Goal: Task Accomplishment & Management: Complete application form

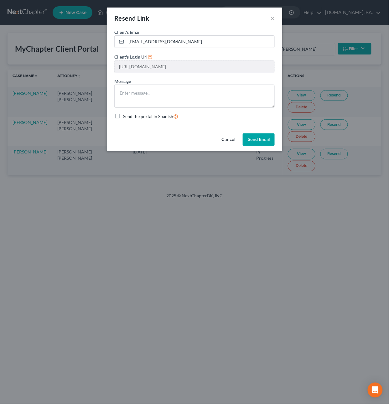
click at [229, 138] on button "Cancel" at bounding box center [228, 139] width 24 height 13
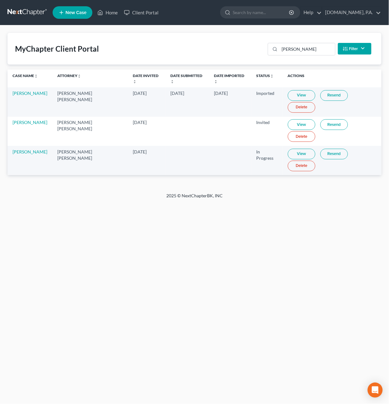
click at [31, 14] on link at bounding box center [28, 12] width 40 height 11
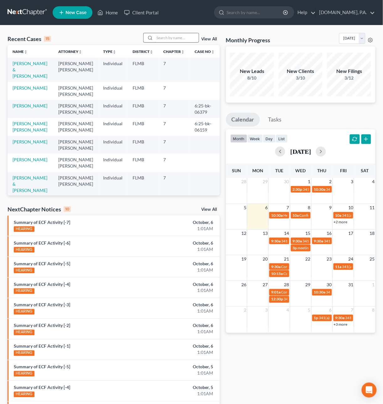
click at [172, 36] on input "search" at bounding box center [177, 37] width 44 height 9
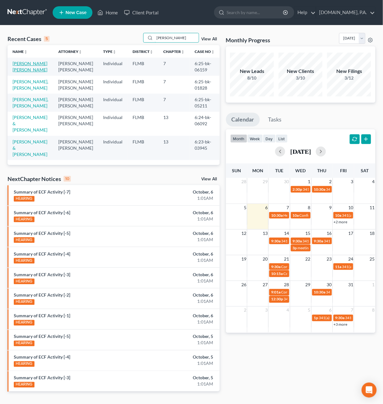
type input "[PERSON_NAME]"
click at [47, 64] on link "[PERSON_NAME] [PERSON_NAME]" at bounding box center [30, 67] width 35 height 12
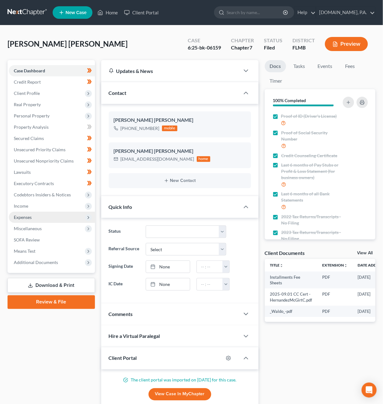
click at [32, 214] on span "Expenses" at bounding box center [23, 216] width 18 height 5
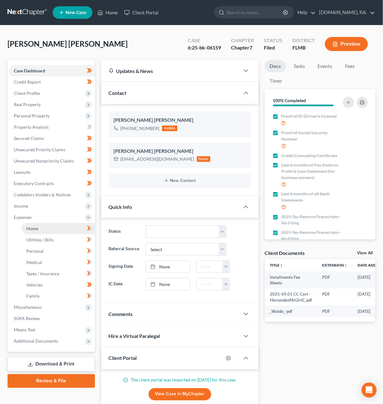
click at [37, 228] on span "Home" at bounding box center [32, 228] width 12 height 5
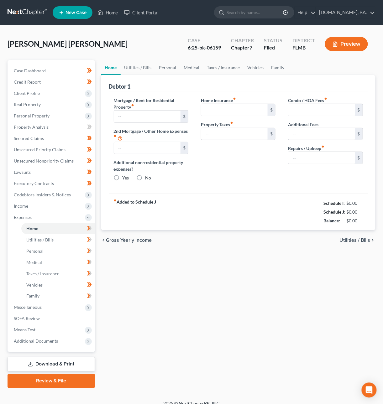
type input "0.00"
radio input "true"
type input "0.00"
type input "102.16"
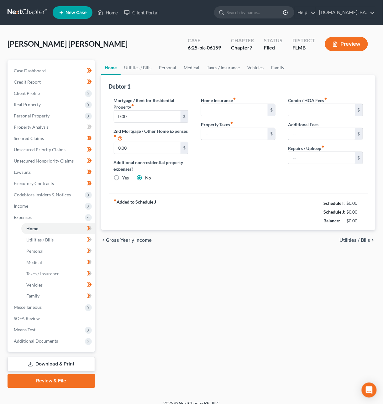
type input "0.00"
click at [347, 240] on span "Utilities / Bills" at bounding box center [354, 240] width 31 height 5
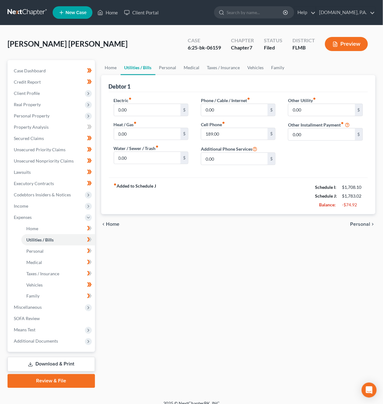
click at [365, 225] on span "Personal" at bounding box center [360, 224] width 20 height 5
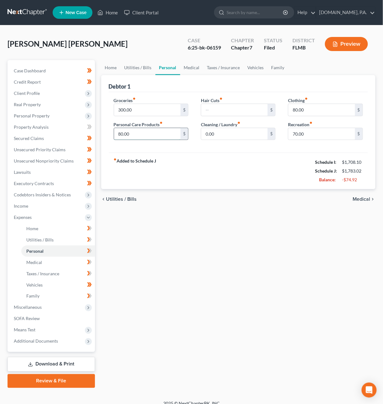
click at [147, 134] on input "80.00" at bounding box center [147, 134] width 67 height 12
type input "40"
click at [305, 107] on input "80.00" at bounding box center [321, 110] width 67 height 12
click at [297, 135] on input "70.00" at bounding box center [321, 134] width 67 height 12
type input "100"
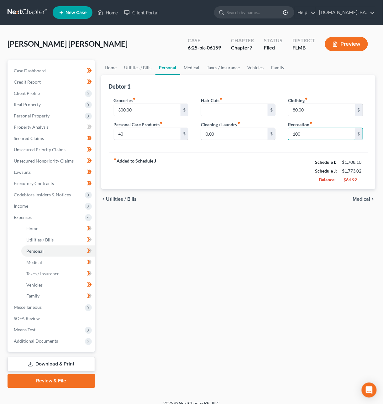
click at [357, 202] on span "Medical" at bounding box center [361, 199] width 18 height 5
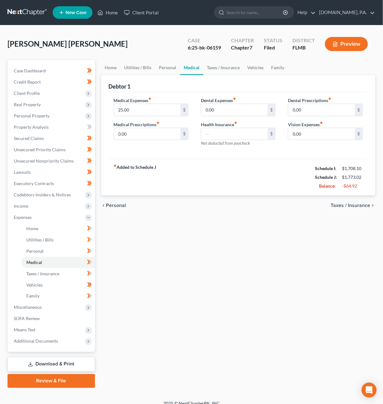
click at [350, 204] on span "Taxes / Insurance" at bounding box center [350, 205] width 39 height 5
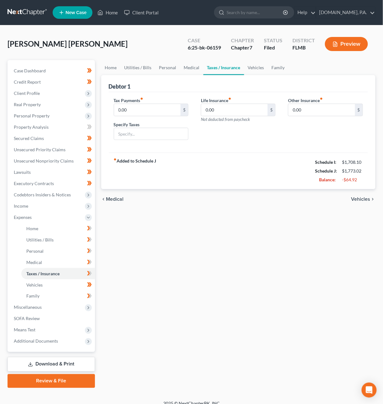
click at [353, 199] on span "Vehicles" at bounding box center [360, 199] width 19 height 5
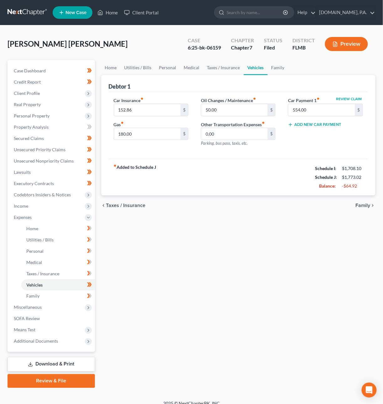
click at [359, 205] on span "Family" at bounding box center [362, 205] width 15 height 5
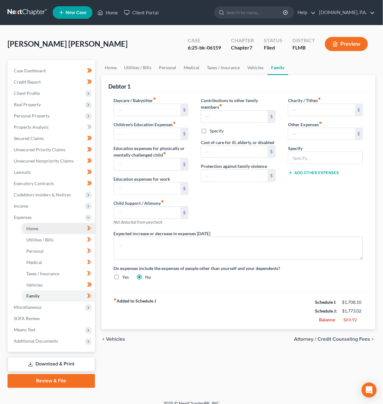
click at [50, 228] on link "Home" at bounding box center [58, 228] width 74 height 11
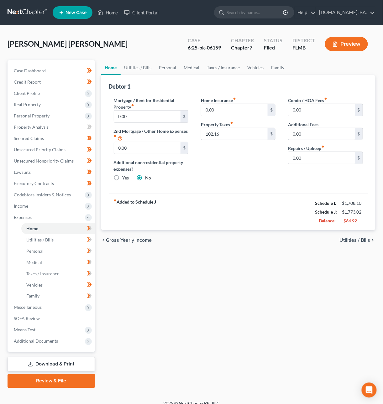
click at [364, 239] on span "Utilities / Bills" at bounding box center [354, 240] width 31 height 5
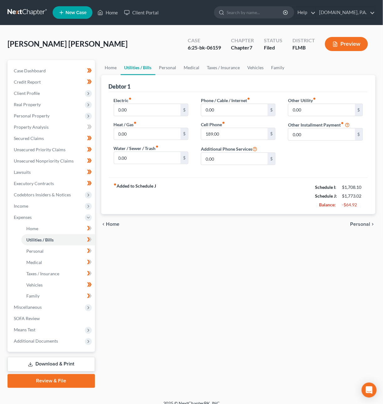
click at [372, 224] on icon "chevron_right" at bounding box center [372, 224] width 5 height 5
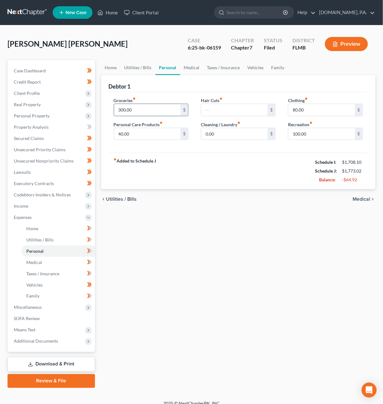
click at [130, 109] on input "300.00" at bounding box center [147, 110] width 67 height 12
type input "250"
click at [308, 133] on input "100.00" at bounding box center [321, 134] width 67 height 12
type input "80"
type input "40"
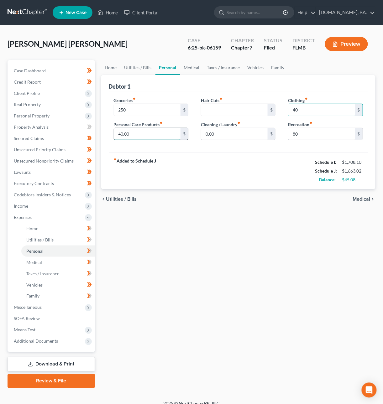
click at [126, 133] on input "40.00" at bounding box center [147, 134] width 67 height 12
type input "20"
type input "40"
type input "2"
type input "10"
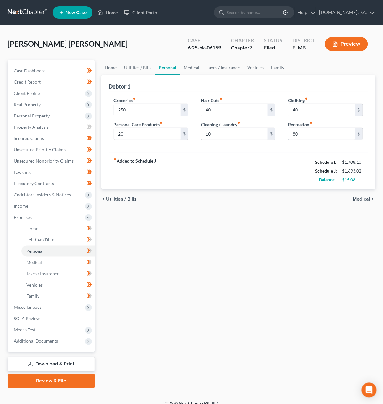
click at [359, 198] on span "Medical" at bounding box center [361, 199] width 18 height 5
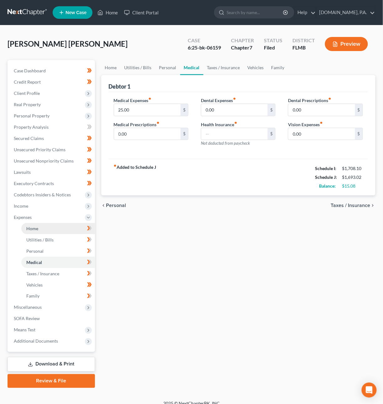
click at [31, 228] on span "Home" at bounding box center [32, 228] width 12 height 5
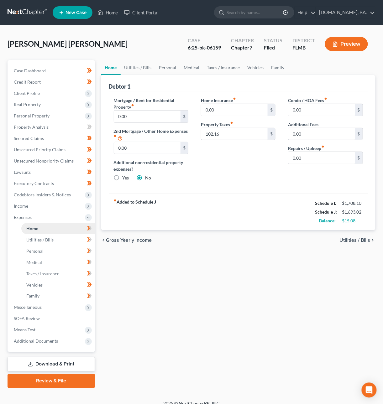
click at [58, 229] on link "Home" at bounding box center [58, 228] width 74 height 11
click at [25, 103] on span "Real Property" at bounding box center [27, 104] width 27 height 5
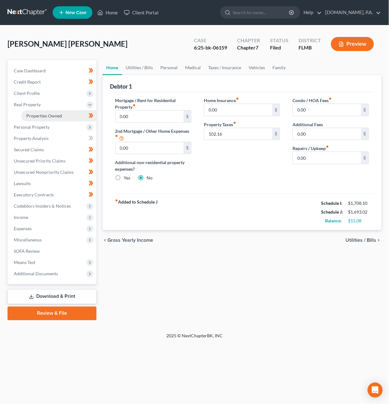
click at [38, 115] on span "Properties Owned" at bounding box center [44, 115] width 36 height 5
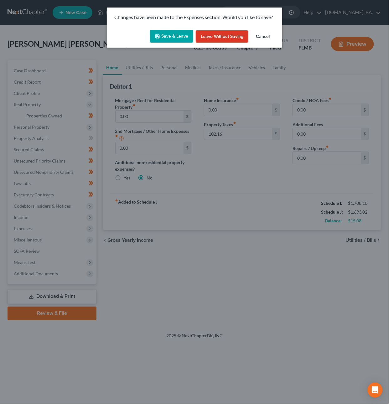
click at [183, 34] on button "Save & Leave" at bounding box center [171, 36] width 43 height 13
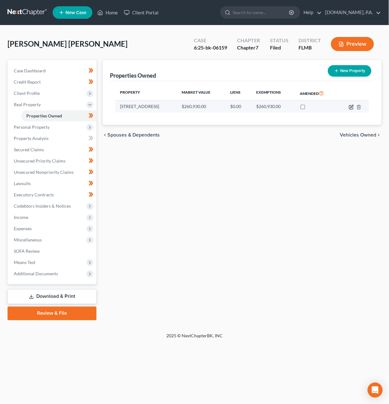
click at [353, 107] on icon "button" at bounding box center [351, 107] width 5 height 5
select select "9"
select select "3"
select select "0"
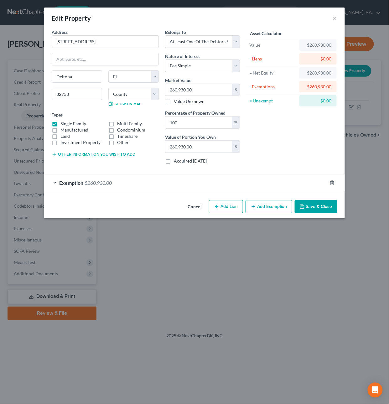
click at [316, 209] on button "Save & Close" at bounding box center [316, 206] width 43 height 13
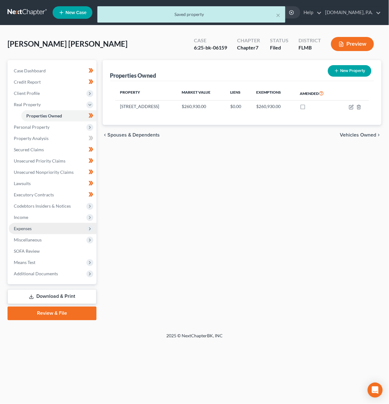
click at [28, 226] on span "Expenses" at bounding box center [23, 228] width 18 height 5
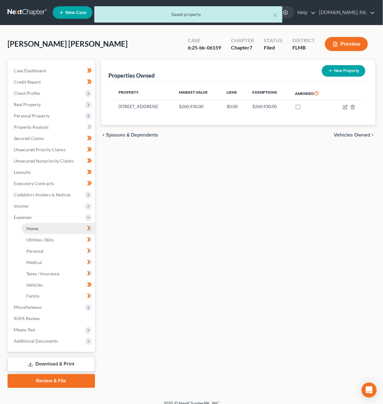
click at [36, 229] on span "Home" at bounding box center [32, 228] width 12 height 5
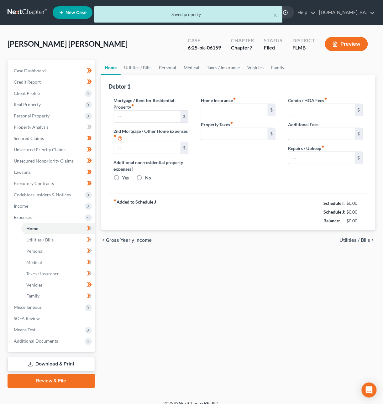
type input "0.00"
radio input "true"
type input "0.00"
type input "102.16"
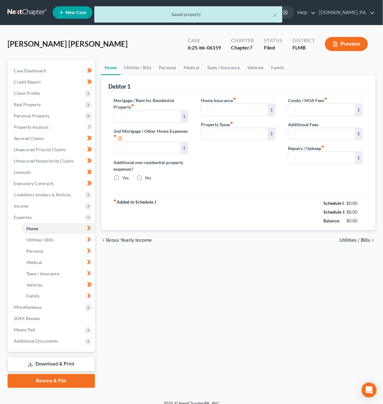
type input "0.00"
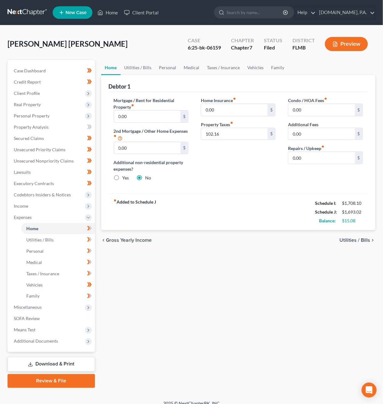
click at [351, 238] on span "Utilities / Bills" at bounding box center [354, 240] width 31 height 5
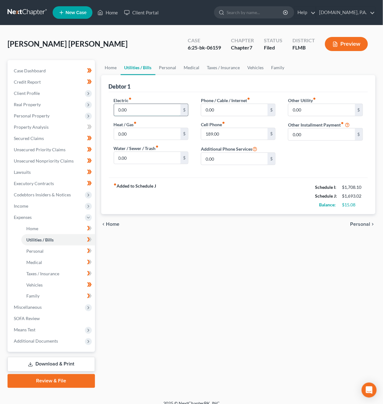
click at [138, 110] on input "0.00" at bounding box center [147, 110] width 67 height 12
click at [136, 108] on input "80" at bounding box center [147, 110] width 67 height 12
type input "0"
click at [310, 109] on input "0.00" at bounding box center [321, 110] width 67 height 12
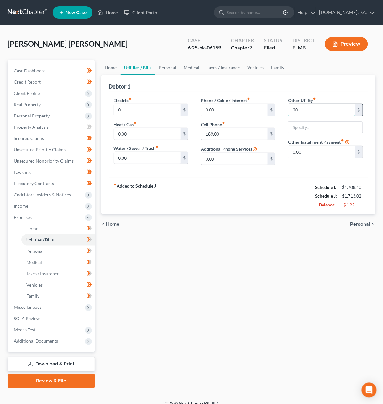
type input "20"
type input "Streaming"
drag, startPoint x: 234, startPoint y: 131, endPoint x: 229, endPoint y: 132, distance: 4.7
click at [234, 131] on input "189.00" at bounding box center [234, 134] width 67 height 12
type input "179.04"
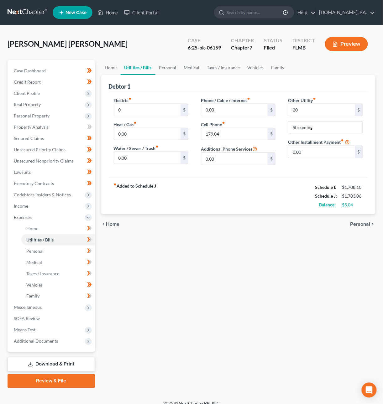
click at [358, 227] on span "Personal" at bounding box center [360, 224] width 20 height 5
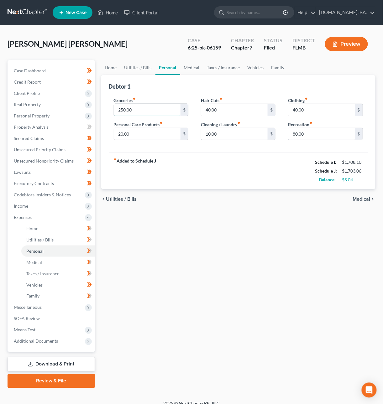
click at [124, 112] on input "250.00" at bounding box center [147, 110] width 67 height 12
type input "300"
click at [362, 200] on span "Medical" at bounding box center [361, 199] width 18 height 5
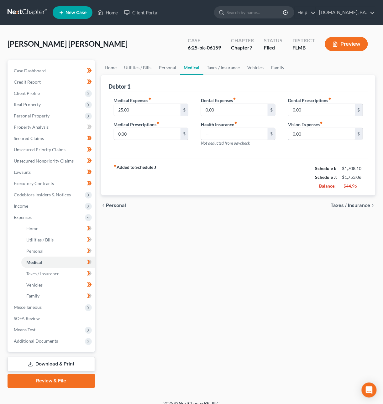
click at [334, 206] on span "Taxes / Insurance" at bounding box center [350, 205] width 39 height 5
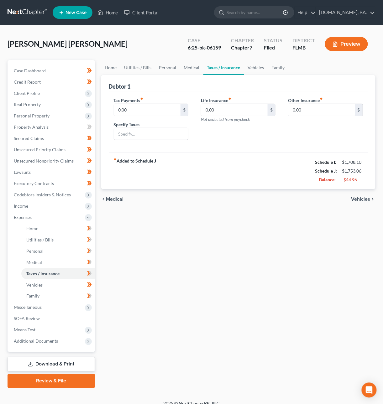
click at [356, 199] on span "Vehicles" at bounding box center [360, 199] width 19 height 5
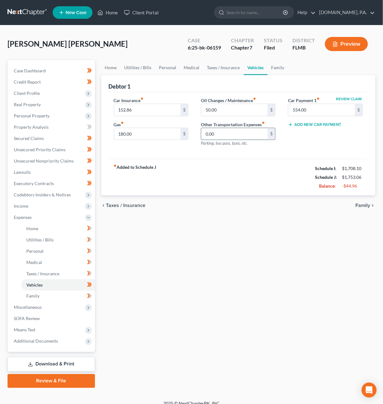
click at [223, 134] on input "0.00" at bounding box center [234, 134] width 67 height 12
type input "20"
click at [363, 208] on span "Family" at bounding box center [362, 205] width 15 height 5
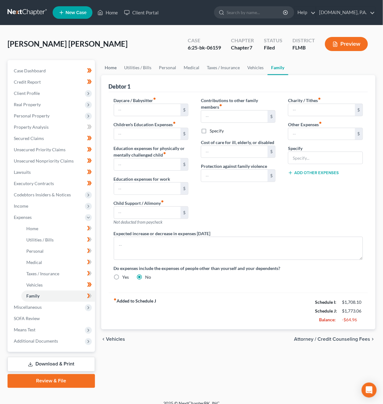
click at [107, 67] on link "Home" at bounding box center [110, 67] width 19 height 15
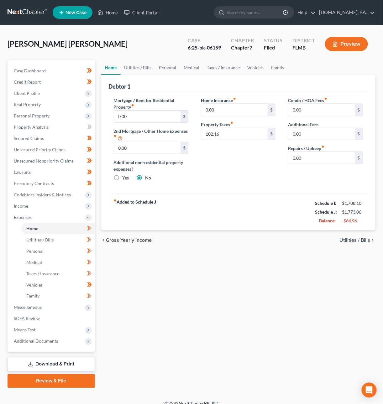
click at [17, 11] on link at bounding box center [28, 12] width 40 height 11
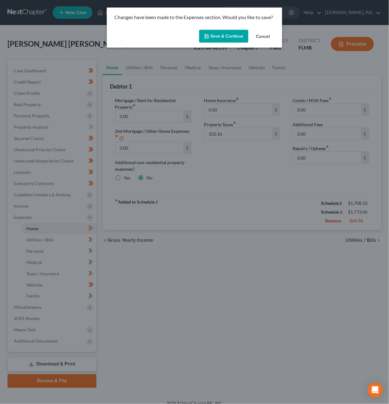
click at [226, 34] on button "Save & Continue" at bounding box center [223, 36] width 49 height 13
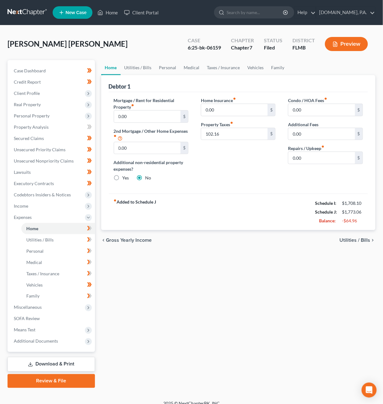
click at [46, 361] on link "Download & Print" at bounding box center [51, 364] width 87 height 15
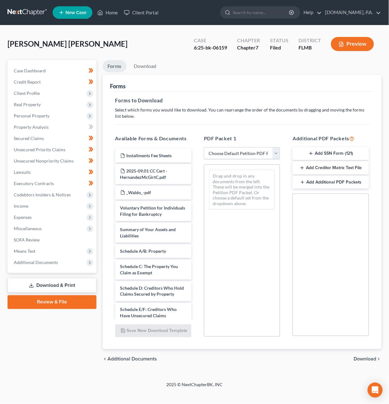
click at [221, 153] on select "Choose Default Petition PDF Packet Complete Bankruptcy Petition (all forms and …" at bounding box center [242, 153] width 76 height 13
select select "4"
click at [204, 147] on select "Choose Default Petition PDF Packet Complete Bankruptcy Petition (all forms and …" at bounding box center [242, 153] width 76 height 13
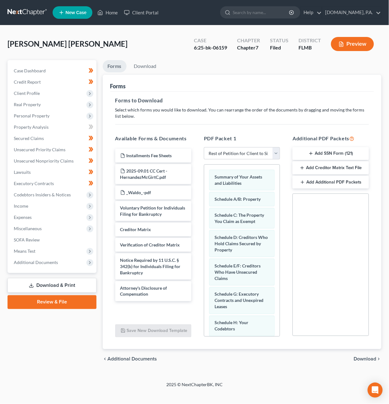
click at [367, 361] on span "Download" at bounding box center [365, 359] width 23 height 5
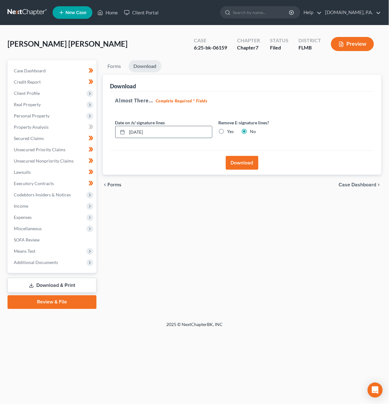
click at [139, 129] on input "[DATE]" at bounding box center [169, 132] width 85 height 12
type input "[DATE]"
click at [234, 162] on button "Download" at bounding box center [242, 163] width 33 height 14
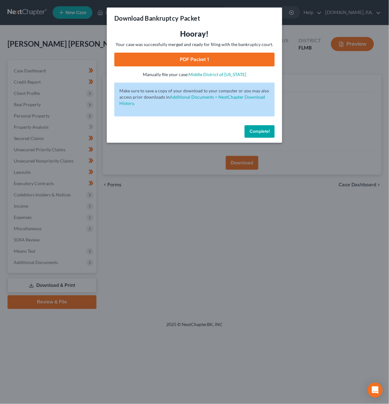
click at [178, 56] on link "PDF Packet 1" at bounding box center [194, 60] width 160 height 14
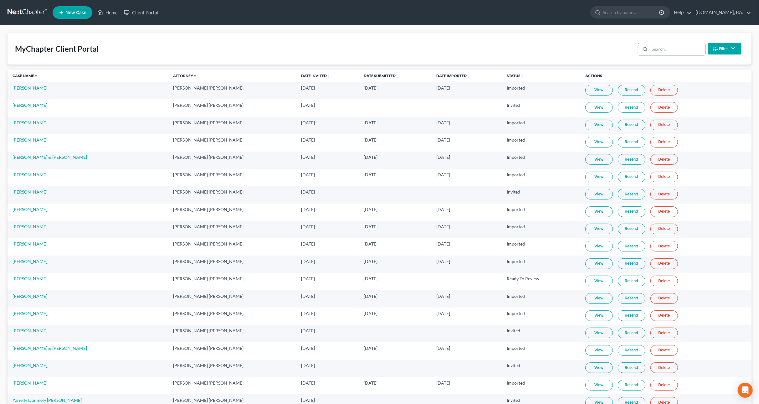
click at [388, 49] on input "search" at bounding box center [677, 49] width 55 height 12
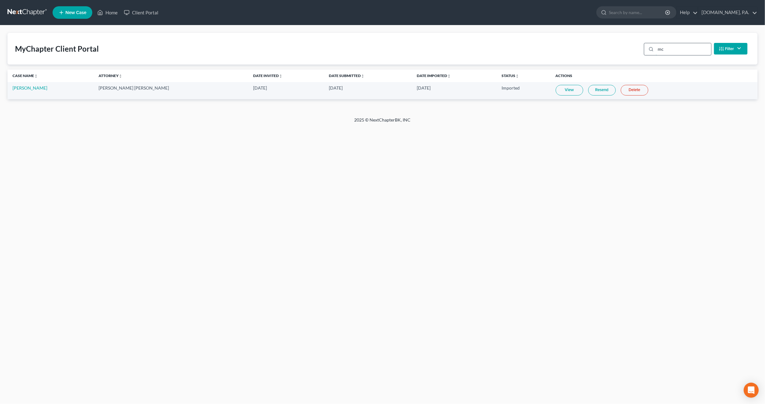
type input "m"
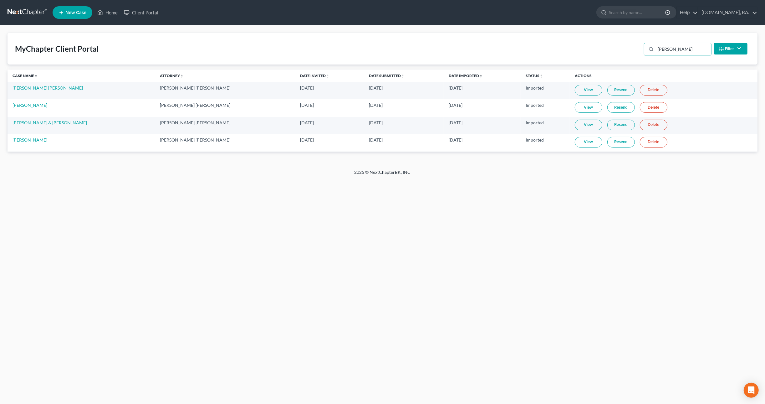
type input "hernan"
click at [388, 88] on link "View" at bounding box center [589, 90] width 28 height 11
